Goal: Task Accomplishment & Management: Manage account settings

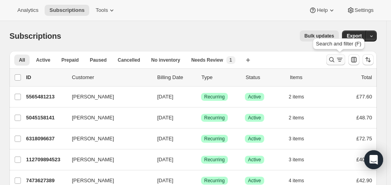
click at [334, 57] on icon "Search and filter results" at bounding box center [332, 60] width 8 height 8
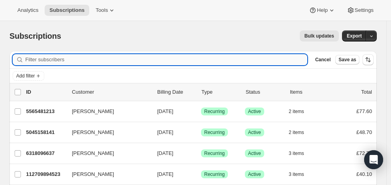
click at [63, 58] on input "Filter subscribers" at bounding box center [166, 59] width 282 height 11
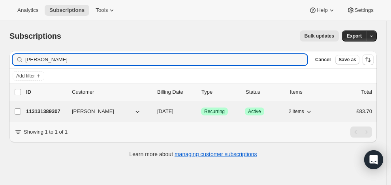
type input "[PERSON_NAME]"
click at [61, 109] on p "113131389307" at bounding box center [45, 111] width 39 height 8
